Goal: Task Accomplishment & Management: Use online tool/utility

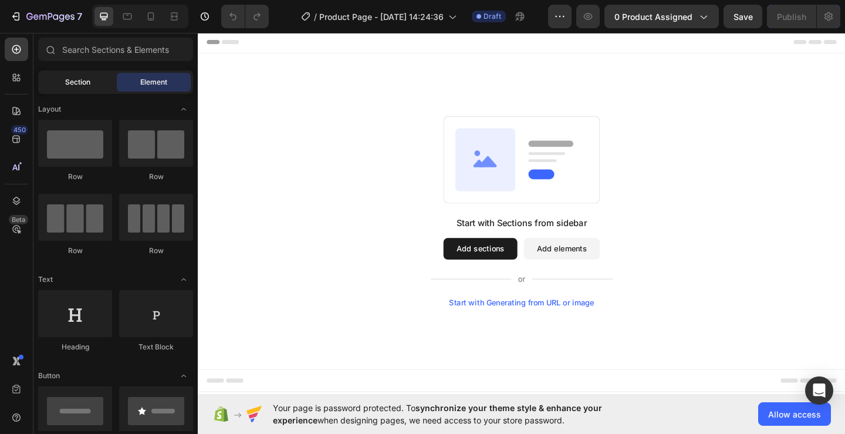
click at [75, 76] on div "Section" at bounding box center [77, 82] width 74 height 19
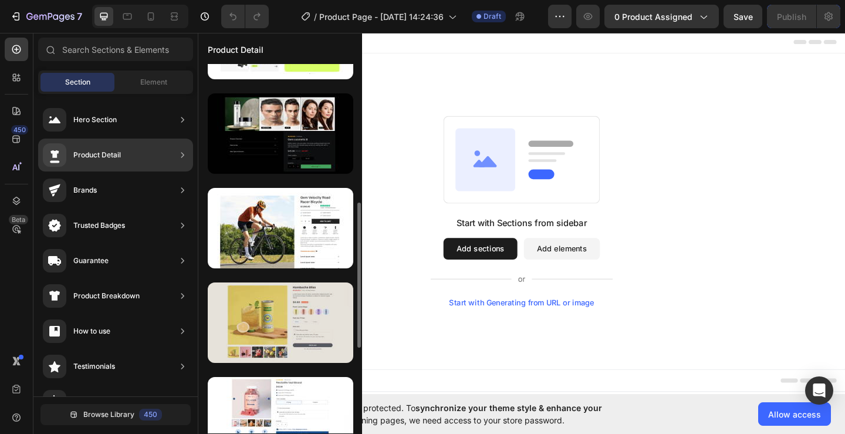
scroll to position [411, 0]
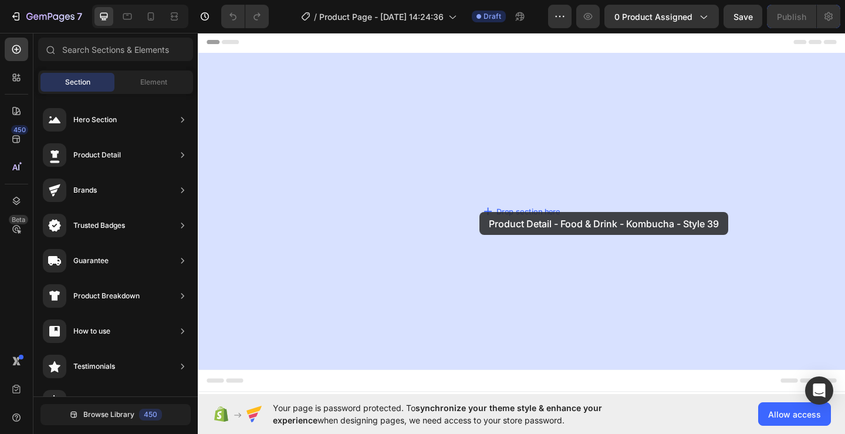
drag, startPoint x: 495, startPoint y: 296, endPoint x: 667, endPoint y: 33, distance: 314.7
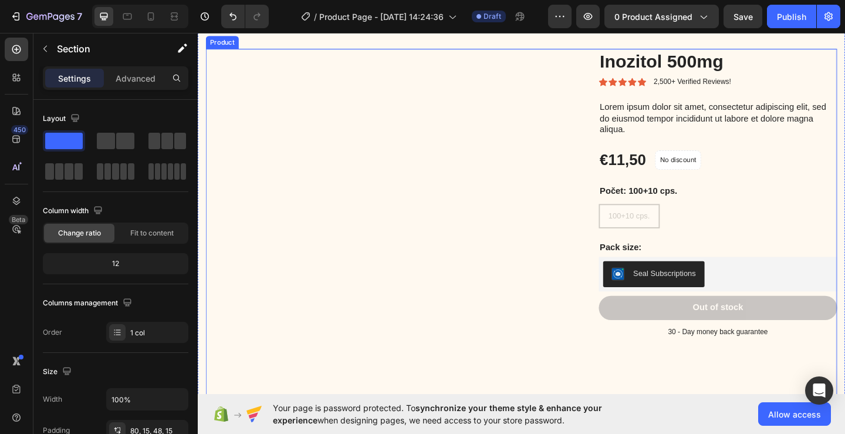
scroll to position [59, 0]
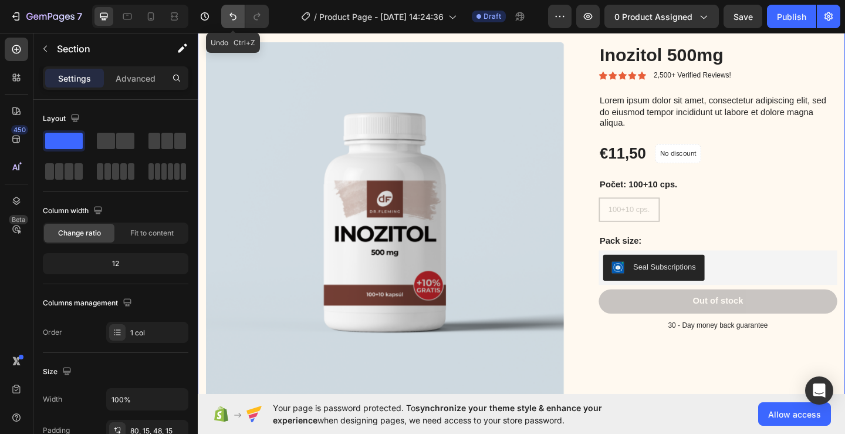
click at [229, 20] on icon "Undo/Redo" at bounding box center [233, 17] width 12 height 12
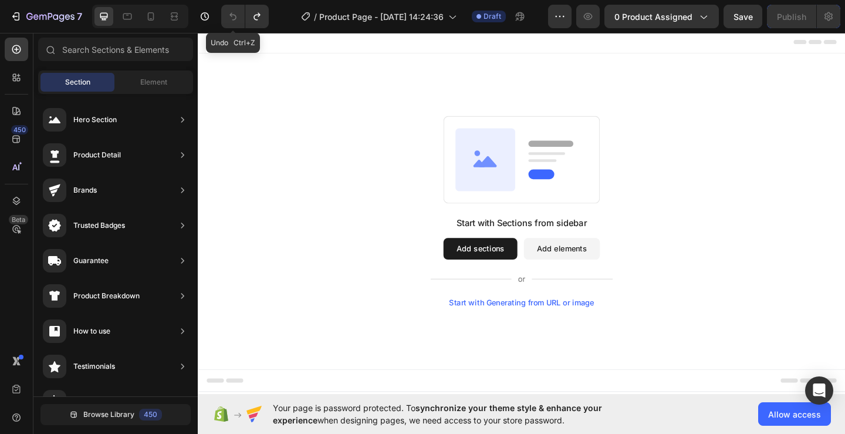
scroll to position [0, 0]
click at [150, 87] on div "Element" at bounding box center [154, 82] width 74 height 19
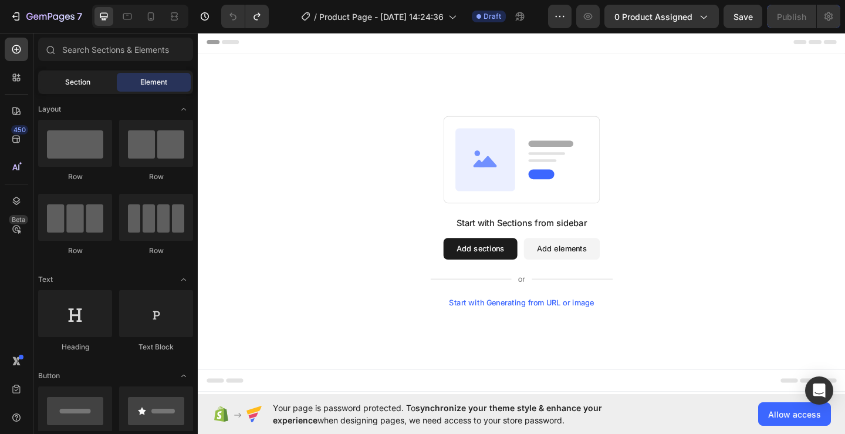
click at [85, 77] on span "Section" at bounding box center [77, 82] width 25 height 11
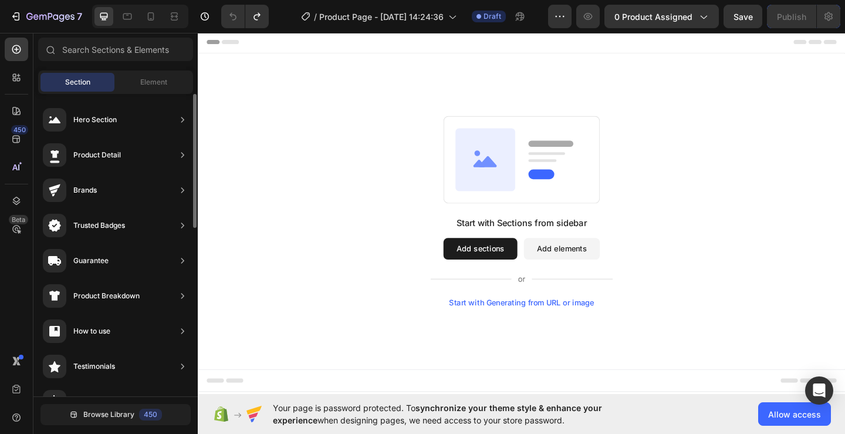
scroll to position [96, 0]
click at [138, 77] on div "Element" at bounding box center [154, 82] width 74 height 19
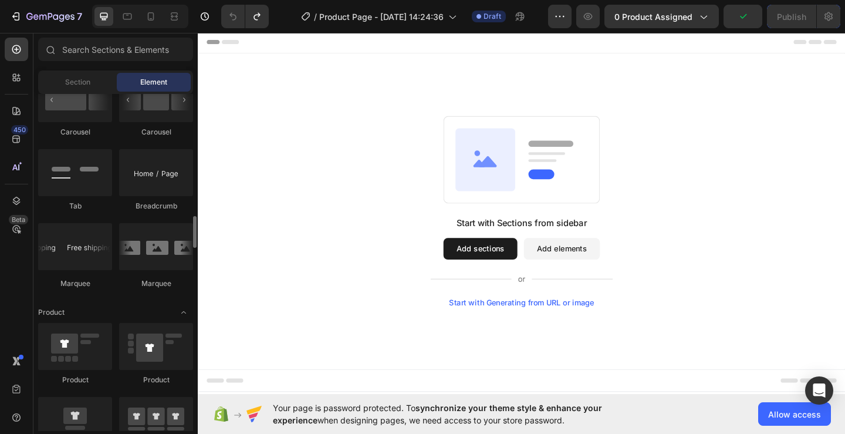
scroll to position [1409, 0]
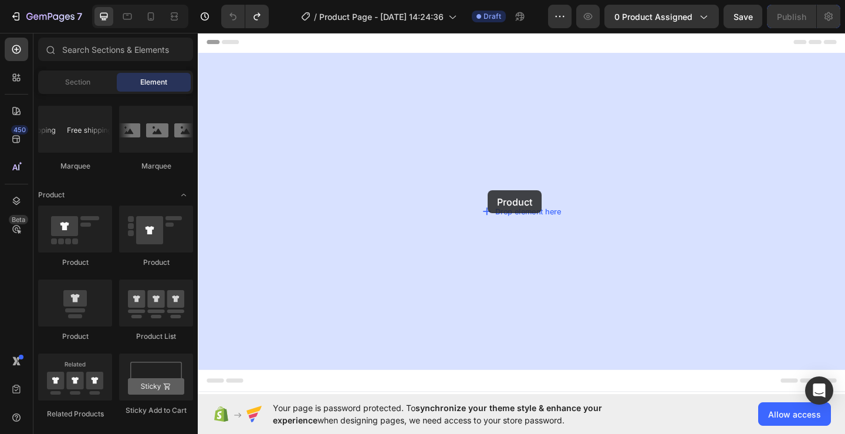
drag, startPoint x: 302, startPoint y: 283, endPoint x: 513, endPoint y: 204, distance: 224.9
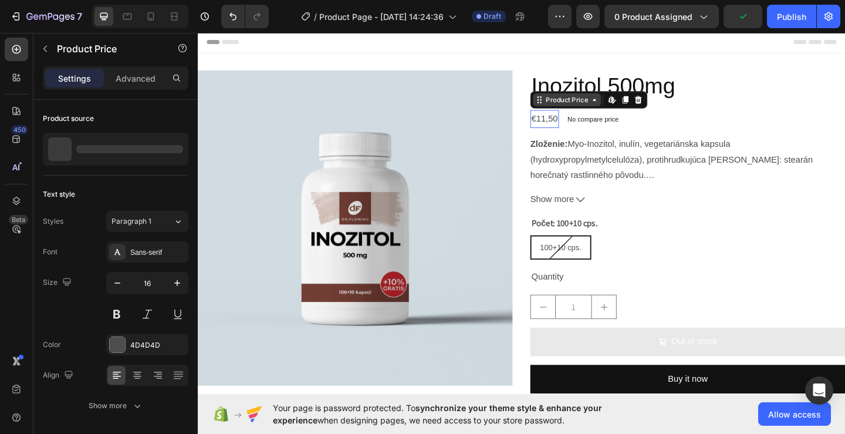
drag, startPoint x: 572, startPoint y: 125, endPoint x: 566, endPoint y: 104, distance: 21.2
click at [589, 254] on div "Inozitol 500mg Product Title €11,50 Product Price Edit content in Shopify 0 Pro…" at bounding box center [730, 254] width 343 height 360
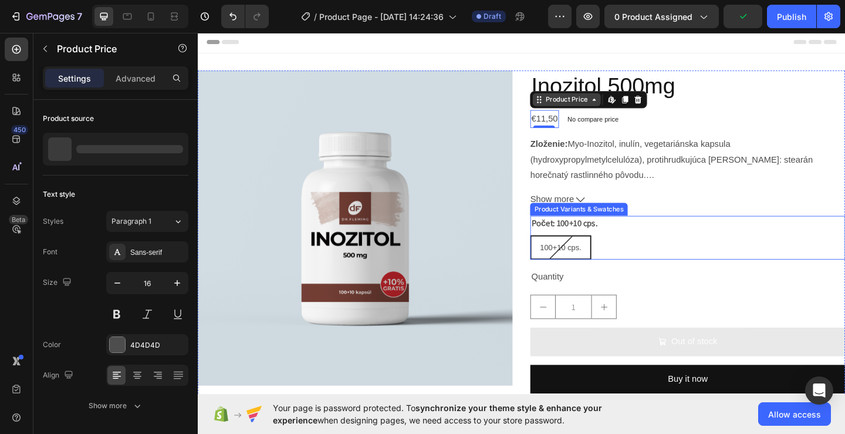
click at [551, 103] on div "Product Images Inozitol 500mg Product Title €11,50 Product Price Edit content i…" at bounding box center [550, 254] width 704 height 360
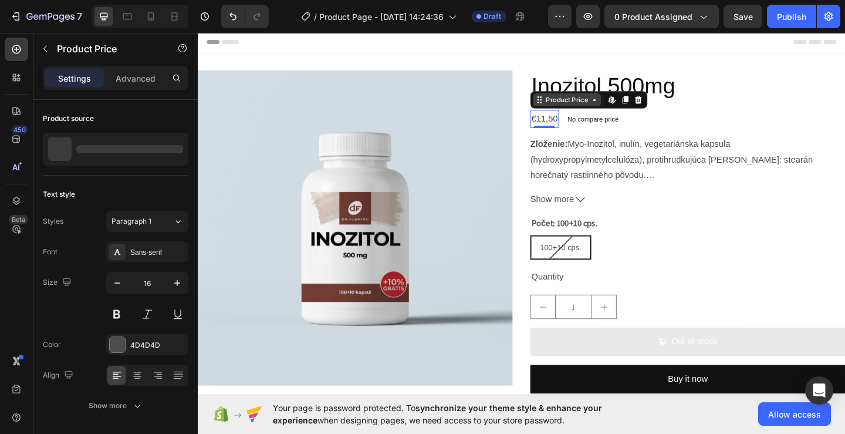
click at [574, 101] on div "Product Price" at bounding box center [599, 105] width 50 height 11
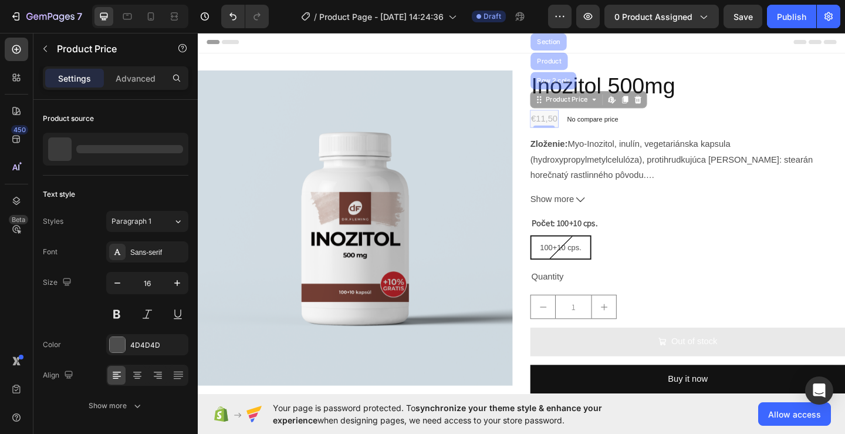
drag, startPoint x: 585, startPoint y: 107, endPoint x: 636, endPoint y: 285, distance: 185.0
click at [636, 285] on div "Inozitol 500mg Product Title €11,50 Product Price Row 2 cols Product Section Ed…" at bounding box center [730, 254] width 343 height 360
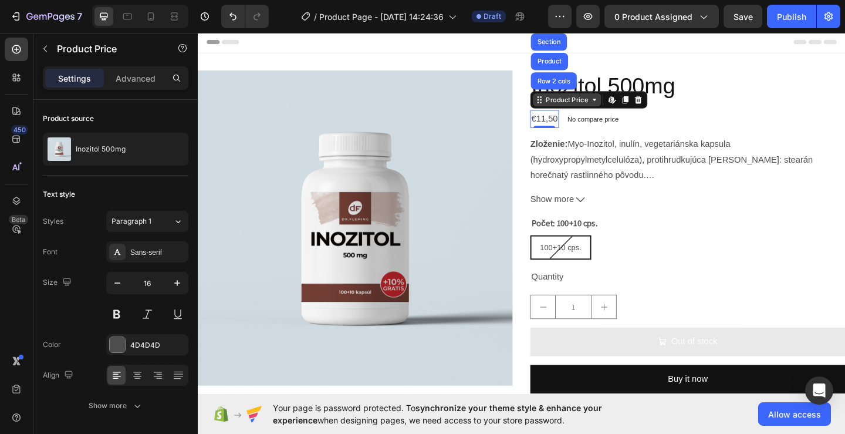
click at [589, 110] on div "Product Price" at bounding box center [599, 105] width 50 height 11
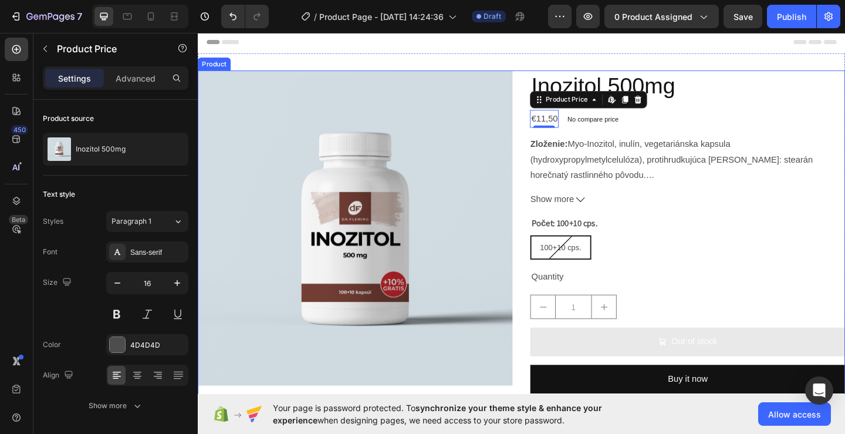
click at [605, 264] on span "100+10 cps." at bounding box center [592, 265] width 45 height 9
click at [559, 253] on input "100+10 cps. 100+10 cps. 100+10 cps." at bounding box center [559, 252] width 1 height 1
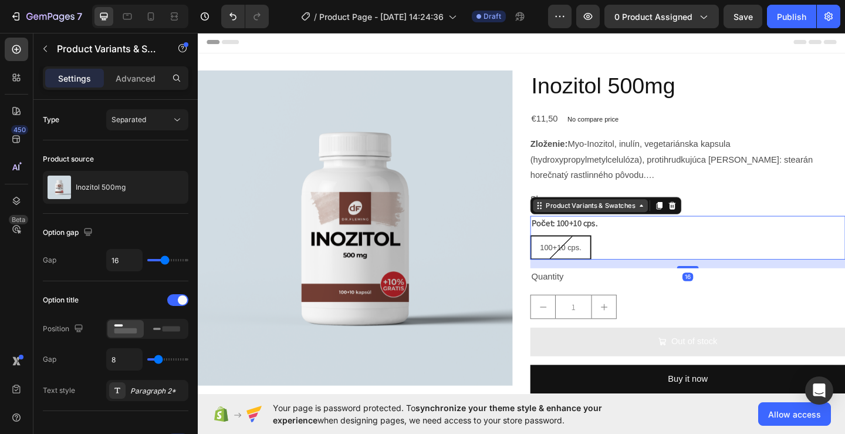
click at [585, 221] on div "Product Variants & Swatches" at bounding box center [625, 220] width 102 height 11
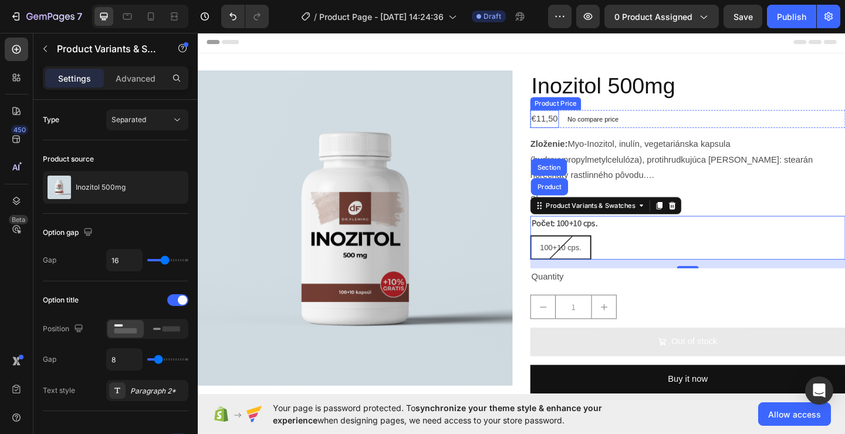
click at [576, 119] on div "€11,50" at bounding box center [574, 126] width 31 height 19
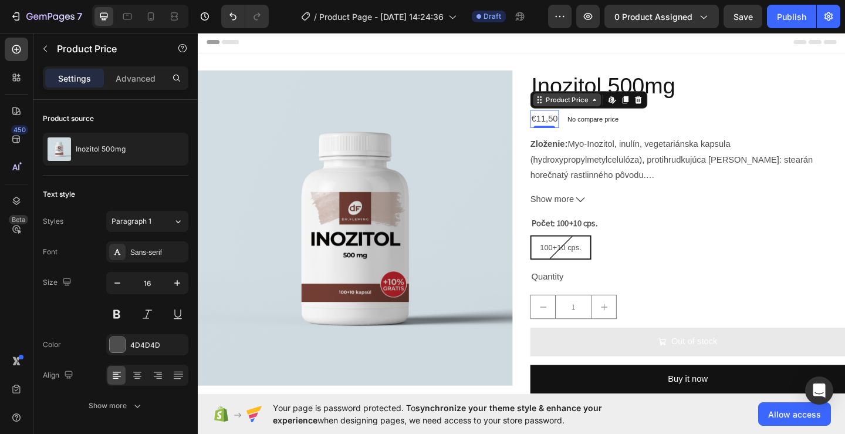
click at [584, 109] on div "Product Price" at bounding box center [599, 105] width 50 height 11
click at [627, 114] on div "Product Price Row 2 cols Product Section Edit content in Shopify" at bounding box center [622, 105] width 127 height 19
click at [627, 110] on div "Product Price" at bounding box center [599, 106] width 74 height 14
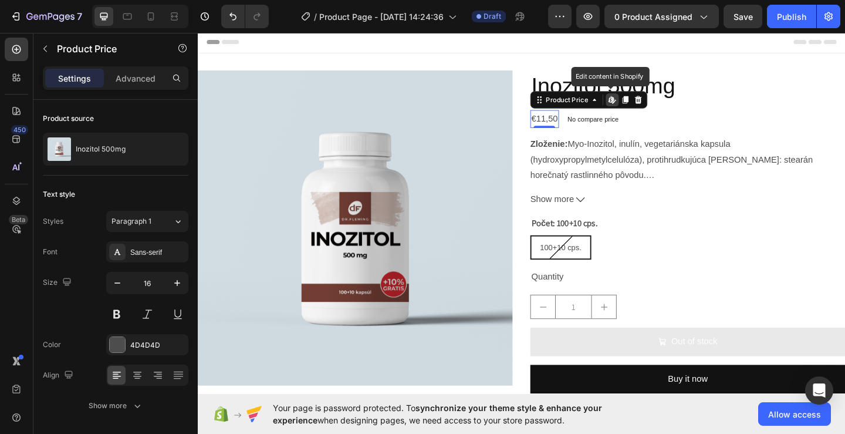
click at [649, 109] on icon at bounding box center [651, 109] width 4 height 4
click at [625, 109] on icon at bounding box center [629, 105] width 9 height 9
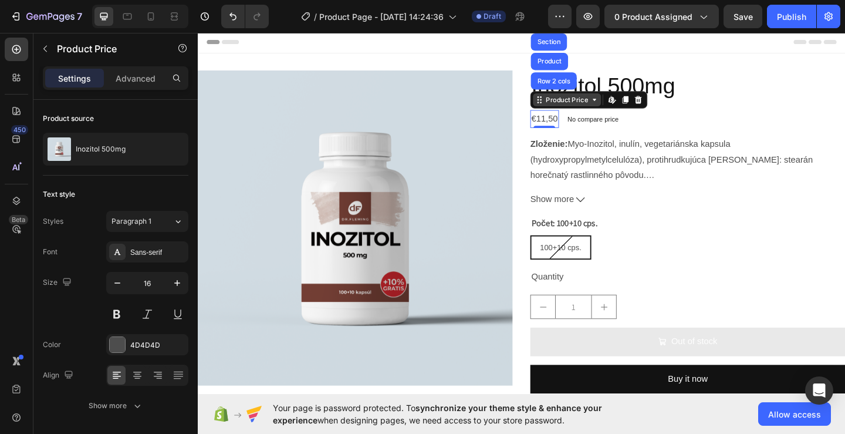
click at [564, 112] on div "Product Price" at bounding box center [599, 106] width 74 height 14
click at [144, 74] on p "Advanced" at bounding box center [136, 78] width 40 height 12
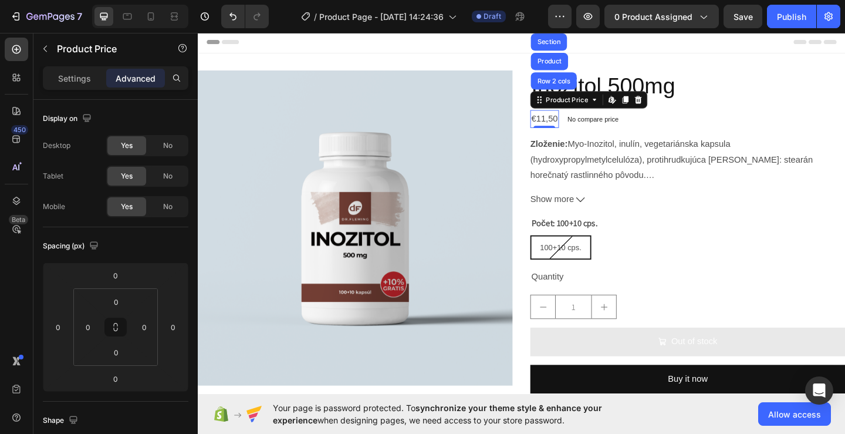
click at [567, 126] on div "€11,50" at bounding box center [574, 126] width 31 height 19
drag, startPoint x: 123, startPoint y: 330, endPoint x: 143, endPoint y: 343, distance: 24.6
click at [143, 343] on div "0 0 0 0" at bounding box center [115, 326] width 85 height 77
drag, startPoint x: 113, startPoint y: 328, endPoint x: 121, endPoint y: 342, distance: 17.1
click at [121, 342] on div "0 0 0 0" at bounding box center [115, 326] width 85 height 77
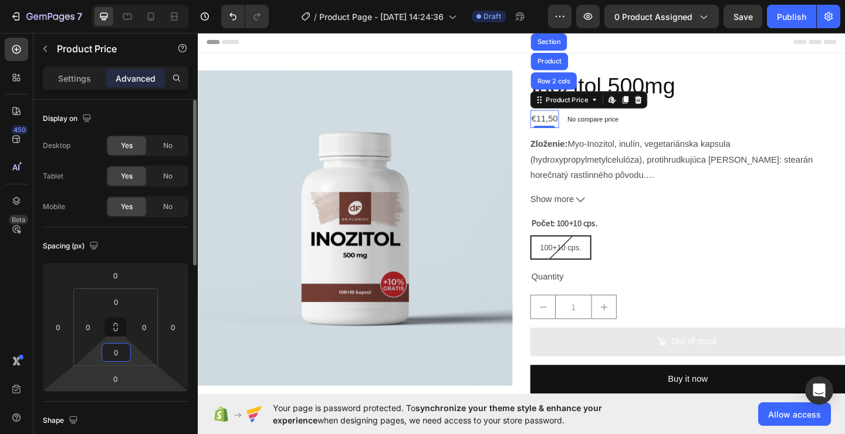
drag, startPoint x: 121, startPoint y: 342, endPoint x: 122, endPoint y: 367, distance: 24.7
click at [121, 0] on html "7 / Product Page - Aug 26, 14:24:36 Draft Preview 0 product assigned Save Publi…" at bounding box center [422, 0] width 845 height 0
drag, startPoint x: 122, startPoint y: 367, endPoint x: 130, endPoint y: 376, distance: 12.0
click at [123, 0] on html "7 / Product Page - Aug 26, 14:24:36 Draft Preview 0 product assigned Save Publi…" at bounding box center [422, 0] width 845 height 0
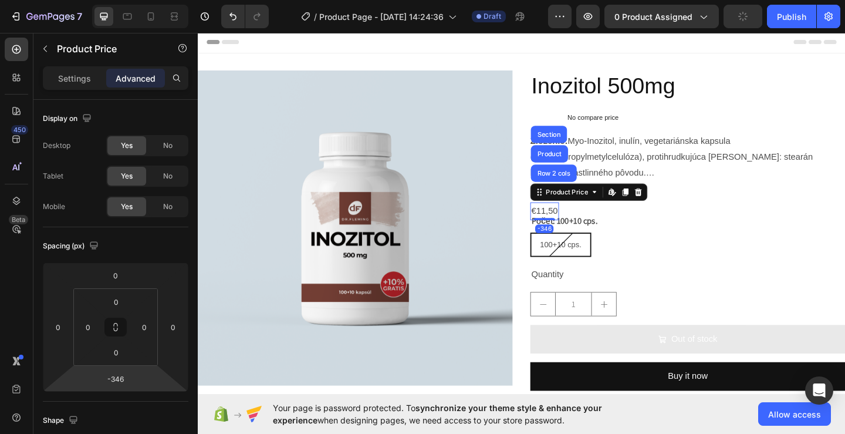
drag, startPoint x: 130, startPoint y: 376, endPoint x: 112, endPoint y: 457, distance: 83.0
click at [112, 0] on html "7 / Product Page - Aug 26, 14:24:36 Draft Preview 0 product assigned Publish 45…" at bounding box center [422, 0] width 845 height 0
drag, startPoint x: 113, startPoint y: 384, endPoint x: 116, endPoint y: 401, distance: 17.2
click at [0, 0] on div "Spacing (px) 0 0 -346 0 0 0 0 0" at bounding box center [0, 0] width 0 height 0
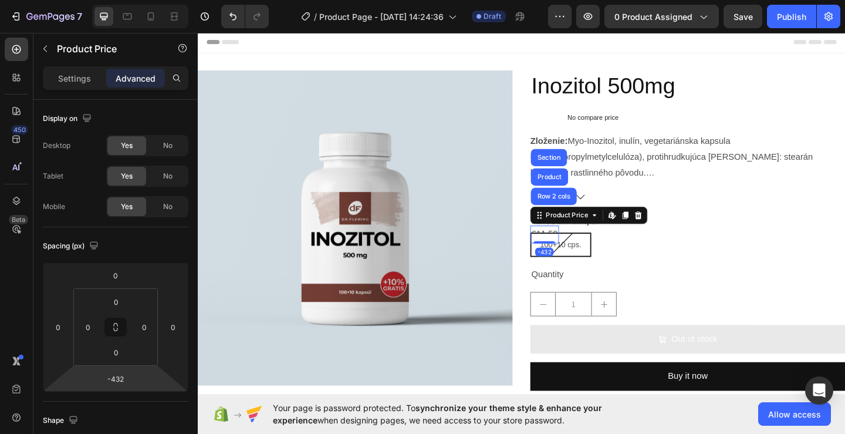
type input "-470"
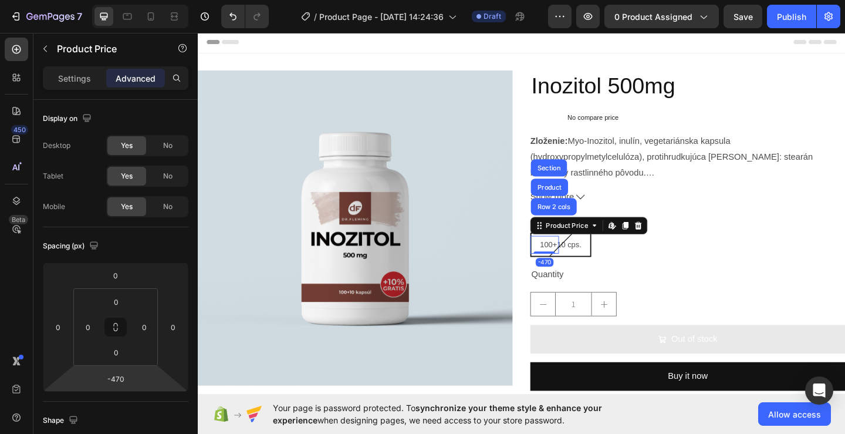
drag, startPoint x: 126, startPoint y: 389, endPoint x: 131, endPoint y: 425, distance: 36.8
click at [131, 0] on html "7 / Product Page - Aug 26, 14:24:36 Draft Preview 0 product assigned Save Publi…" at bounding box center [422, 0] width 845 height 0
type input "4"
drag, startPoint x: 157, startPoint y: 337, endPoint x: 182, endPoint y: 336, distance: 25.3
click at [182, 0] on html "7 / Product Page - Aug 26, 14:24:36 Draft Preview 0 product assigned Save Publi…" at bounding box center [422, 0] width 845 height 0
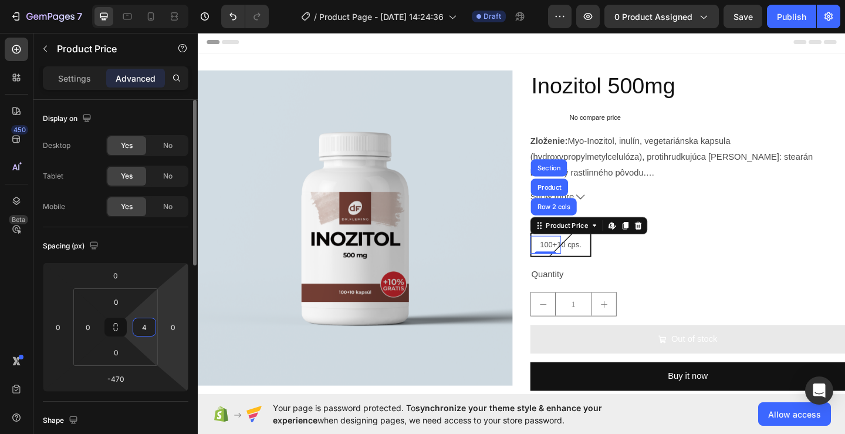
click at [185, 0] on html "7 / Product Page - Aug 26, 14:24:36 Draft Preview 0 product assigned Save Publi…" at bounding box center [422, 0] width 845 height 0
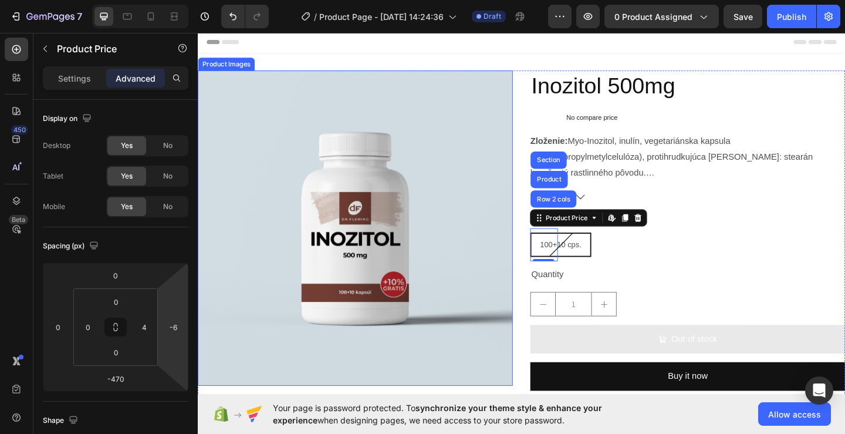
drag, startPoint x: 385, startPoint y: 356, endPoint x: 281, endPoint y: 361, distance: 104.6
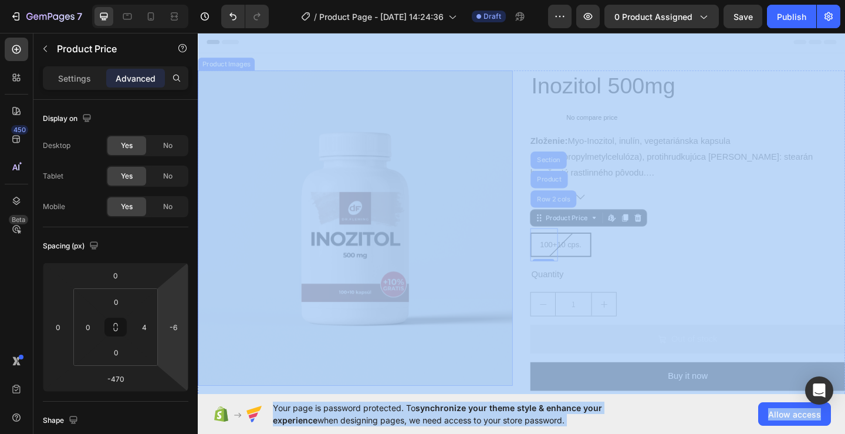
drag, startPoint x: 368, startPoint y: 379, endPoint x: 218, endPoint y: 373, distance: 150.4
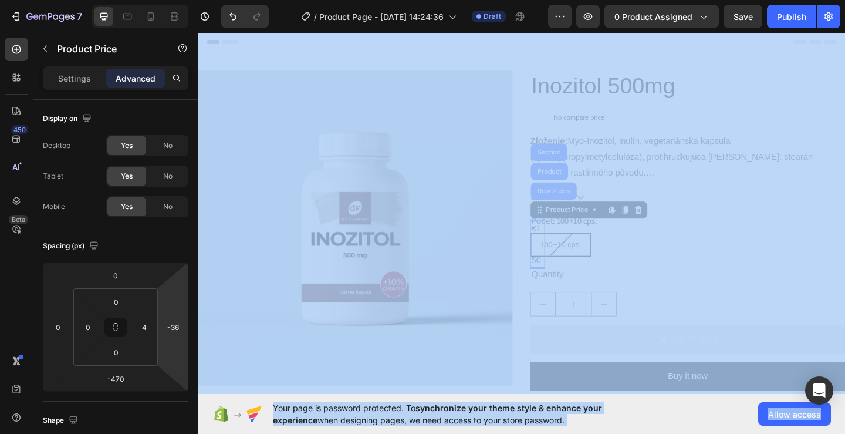
type input "-30"
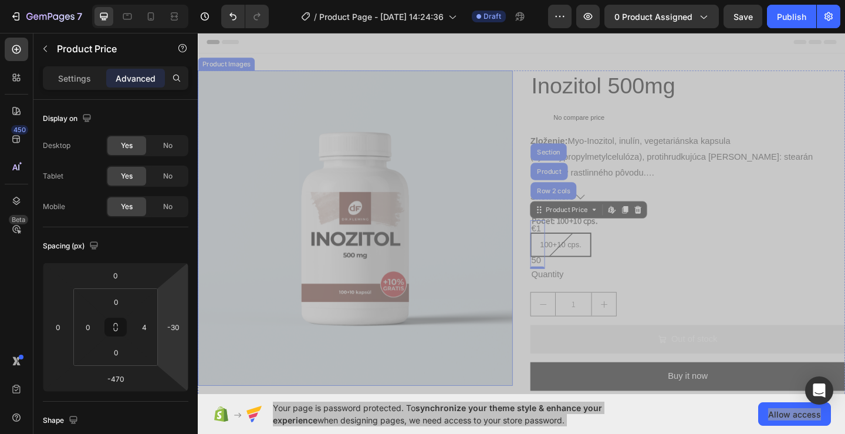
click at [229, 399] on img at bounding box center [369, 245] width 343 height 343
